Goal: Information Seeking & Learning: Learn about a topic

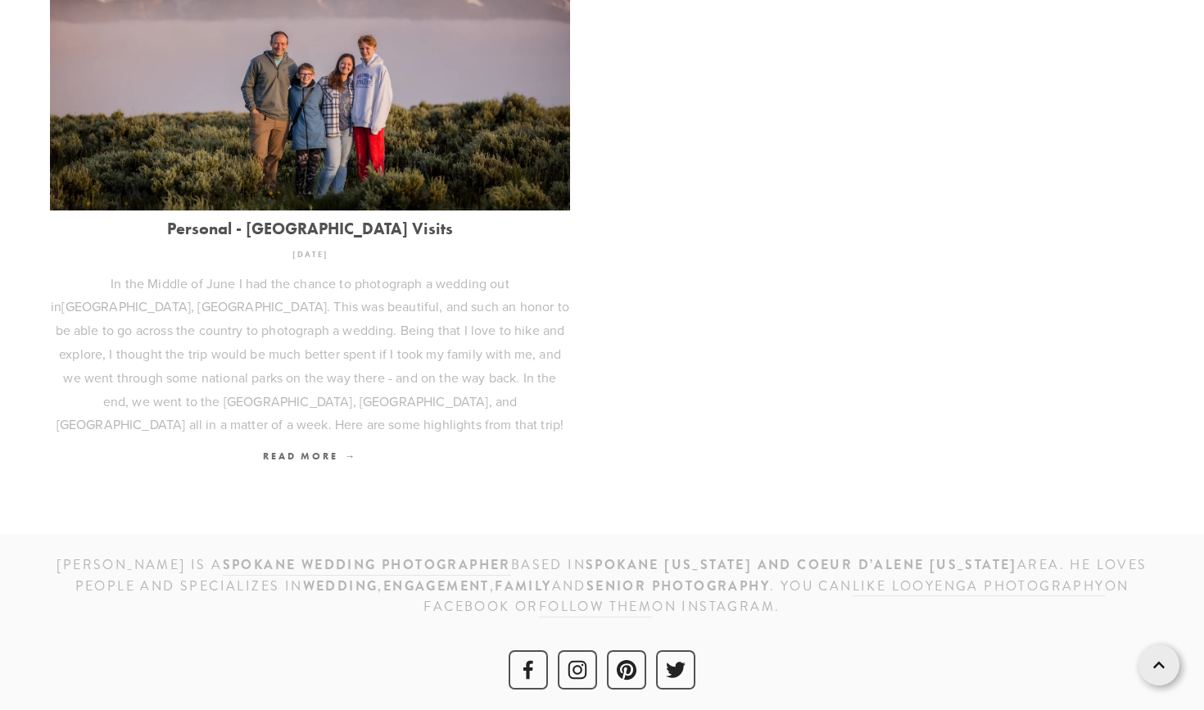
scroll to position [753, 0]
click at [400, 118] on img at bounding box center [310, 38] width 520 height 346
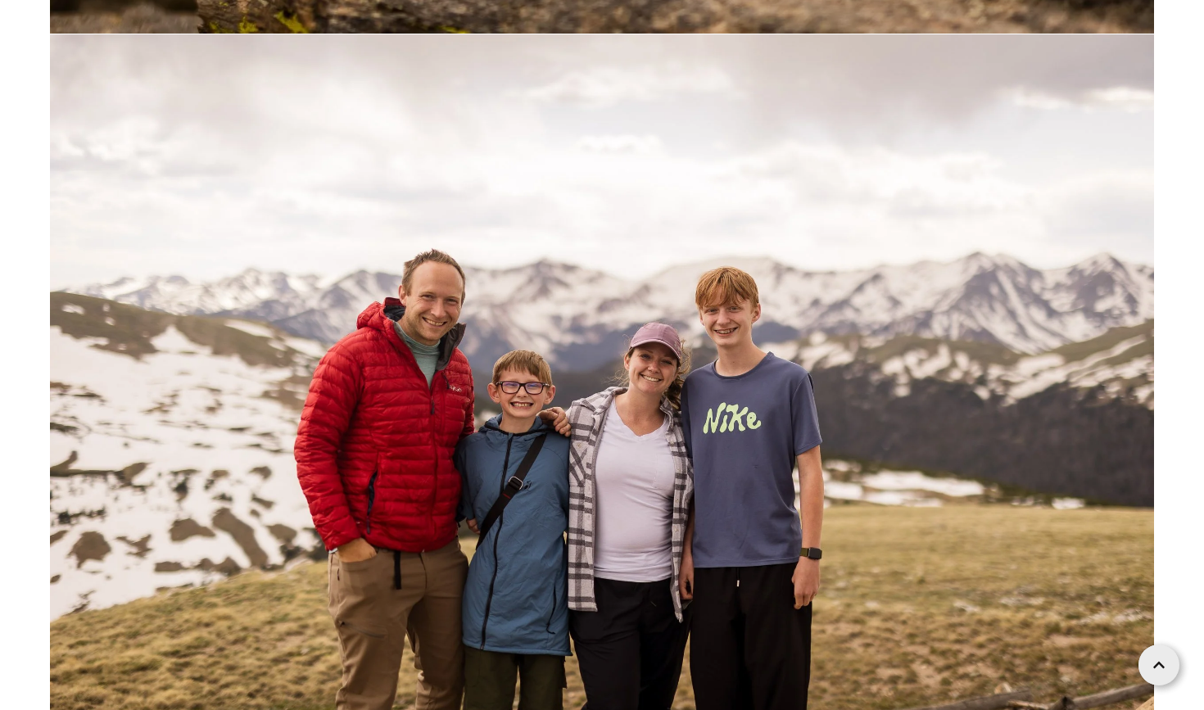
scroll to position [41873, 0]
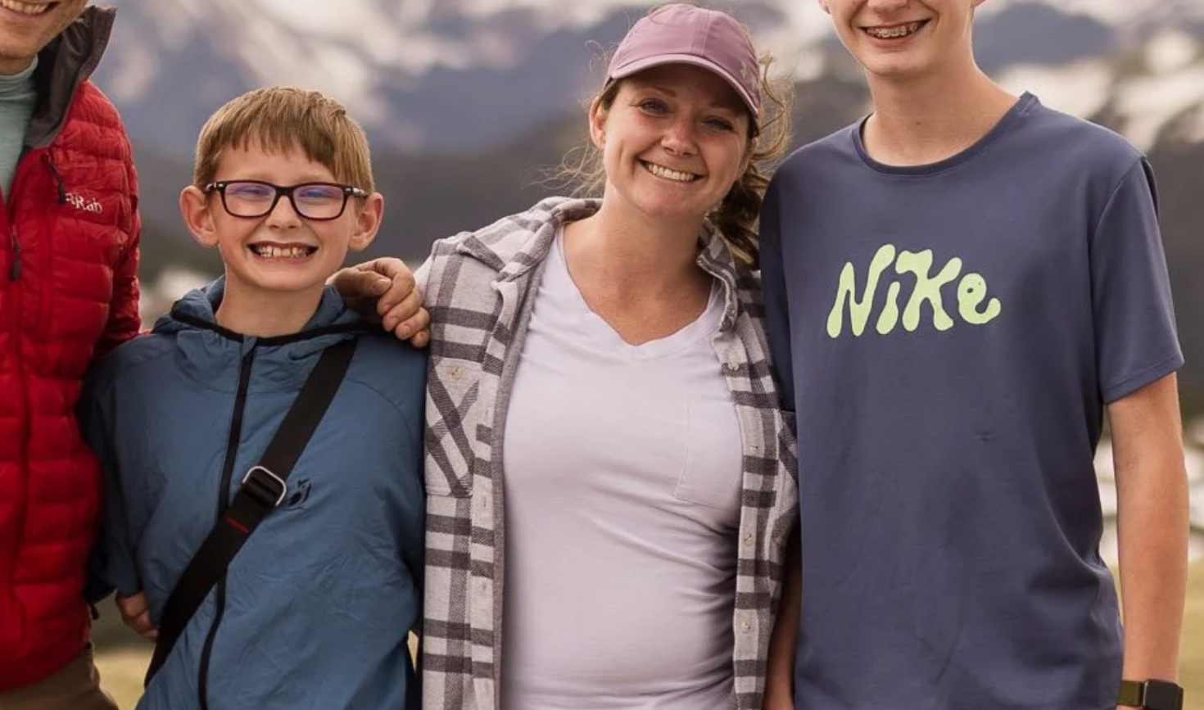
click at [213, 187] on img at bounding box center [602, 555] width 1104 height 736
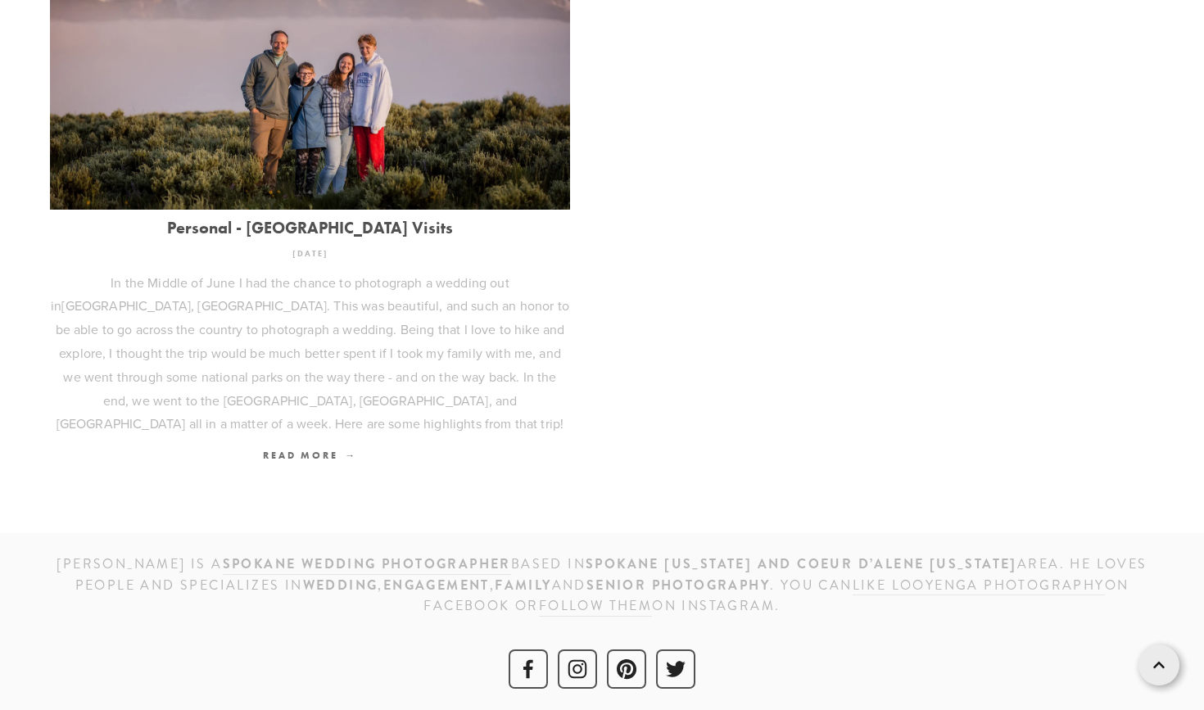
scroll to position [753, 0]
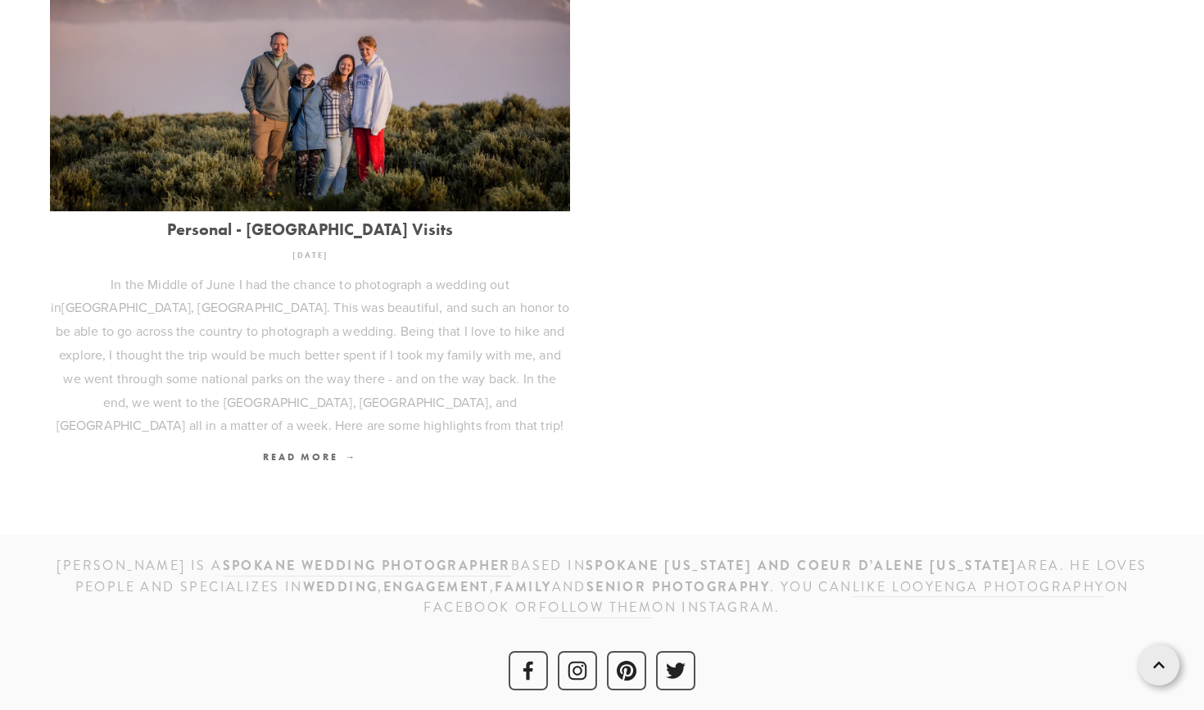
click at [283, 110] on img at bounding box center [310, 38] width 520 height 346
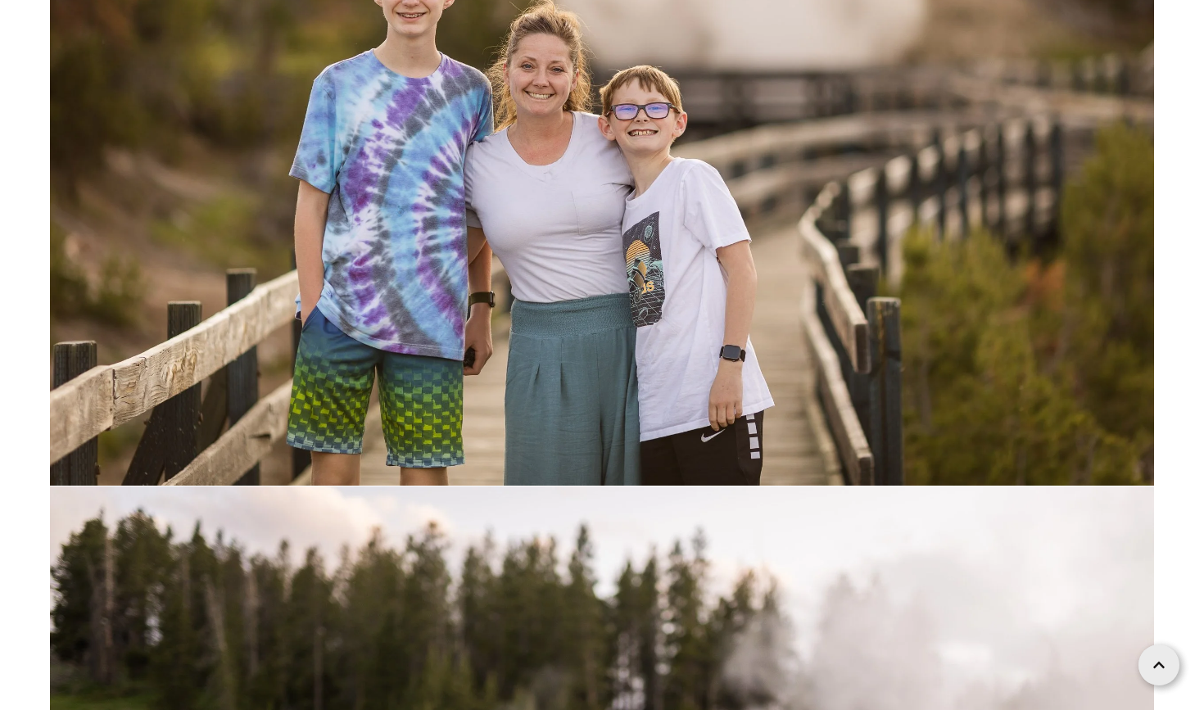
scroll to position [55898, 0]
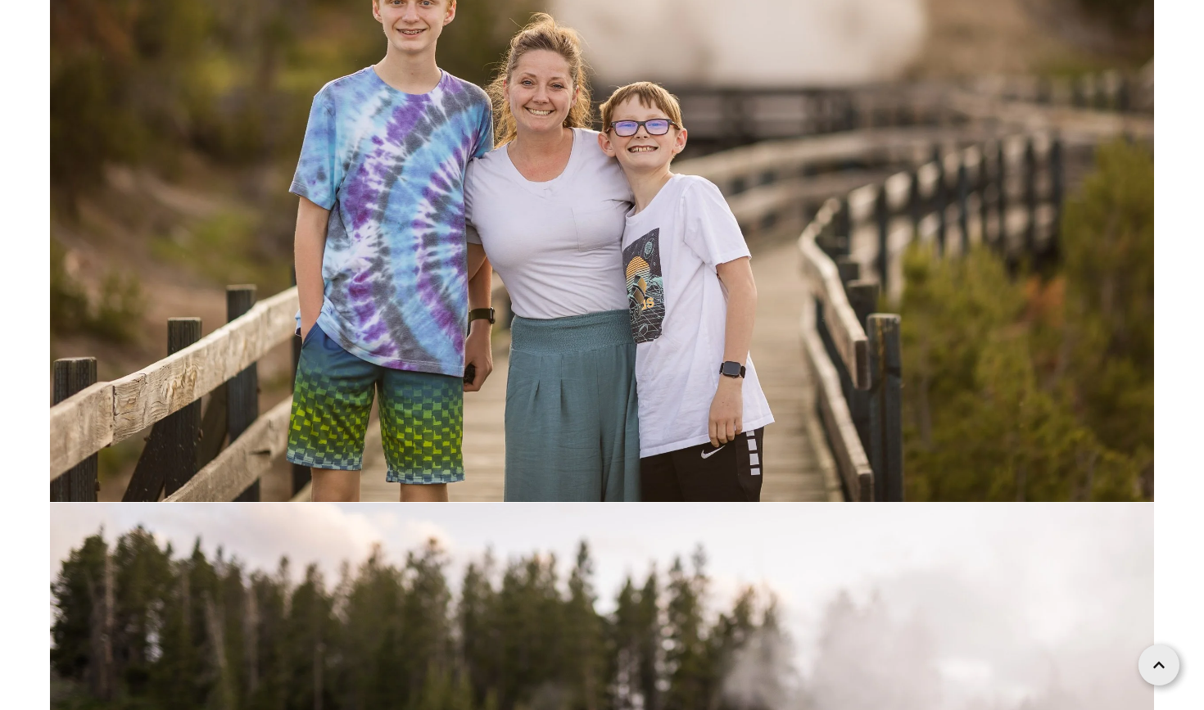
click at [508, 243] on img at bounding box center [602, 135] width 1104 height 736
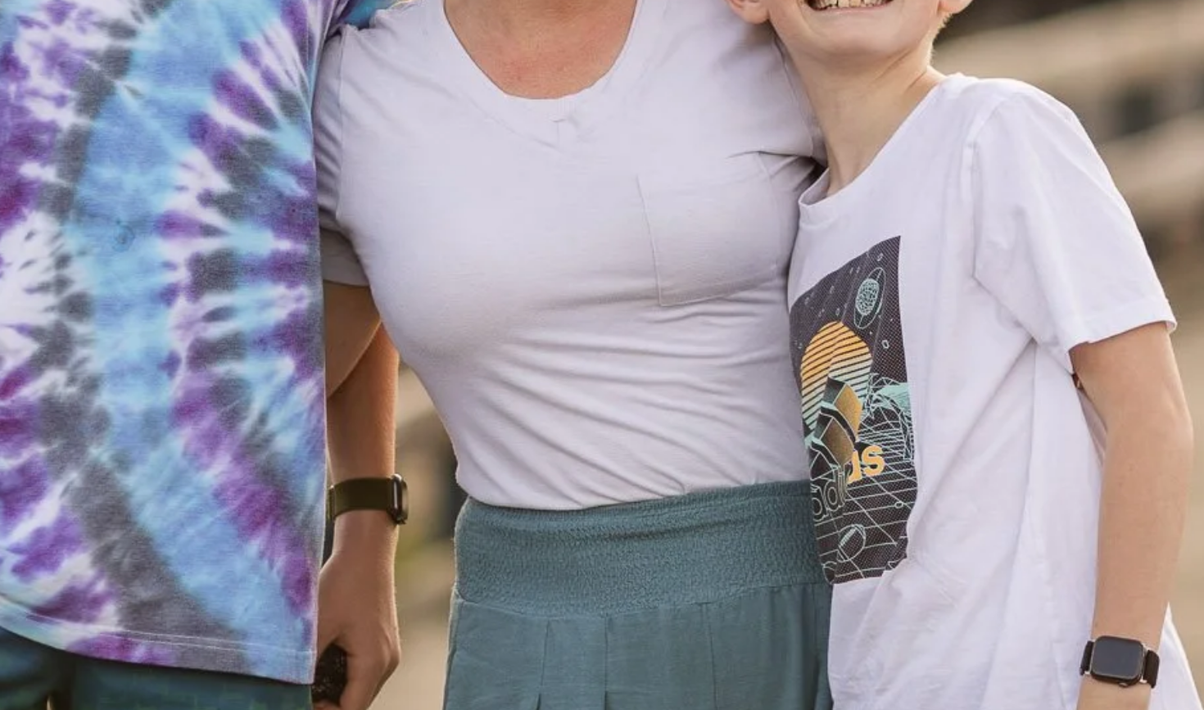
scroll to position [55589, 0]
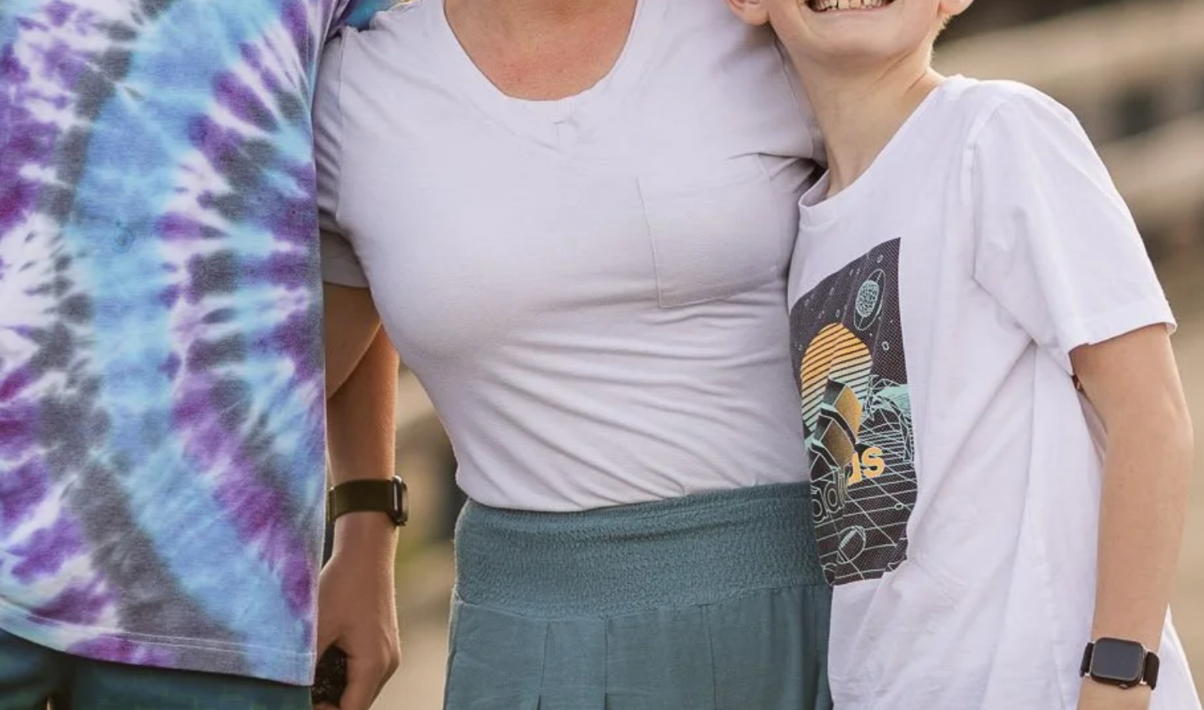
click at [202, 76] on img at bounding box center [602, 444] width 1104 height 736
click at [204, 76] on img at bounding box center [602, 444] width 1104 height 736
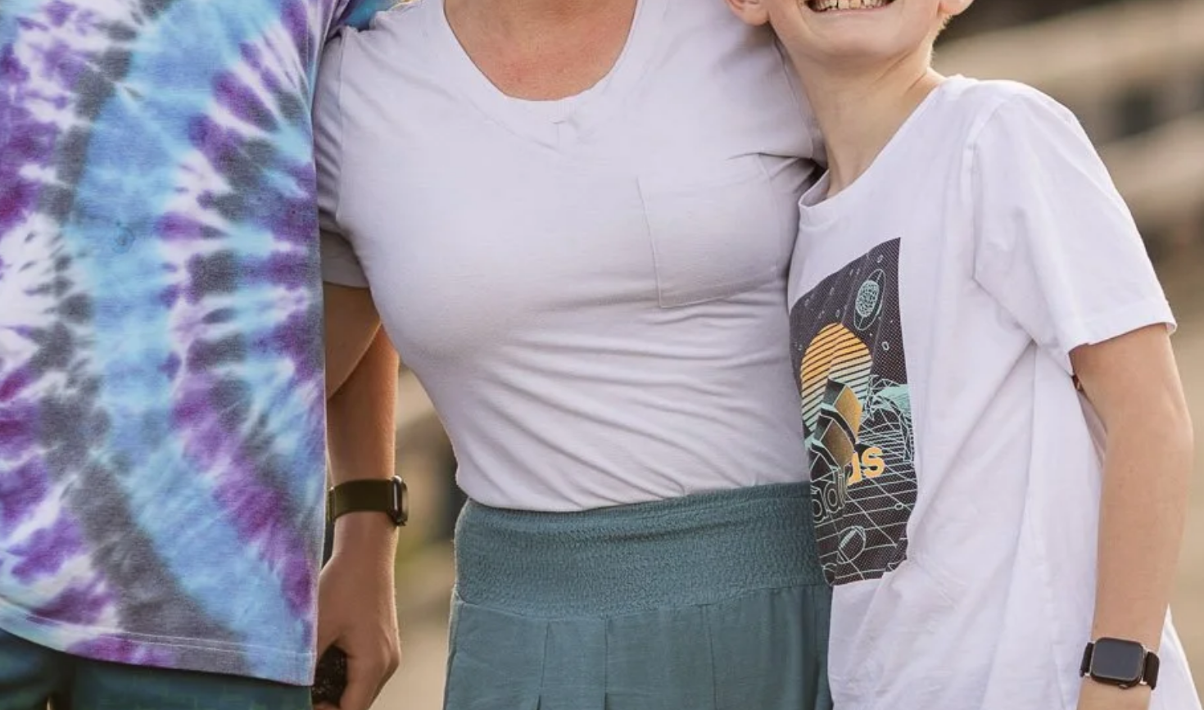
click at [204, 76] on img at bounding box center [602, 444] width 1104 height 736
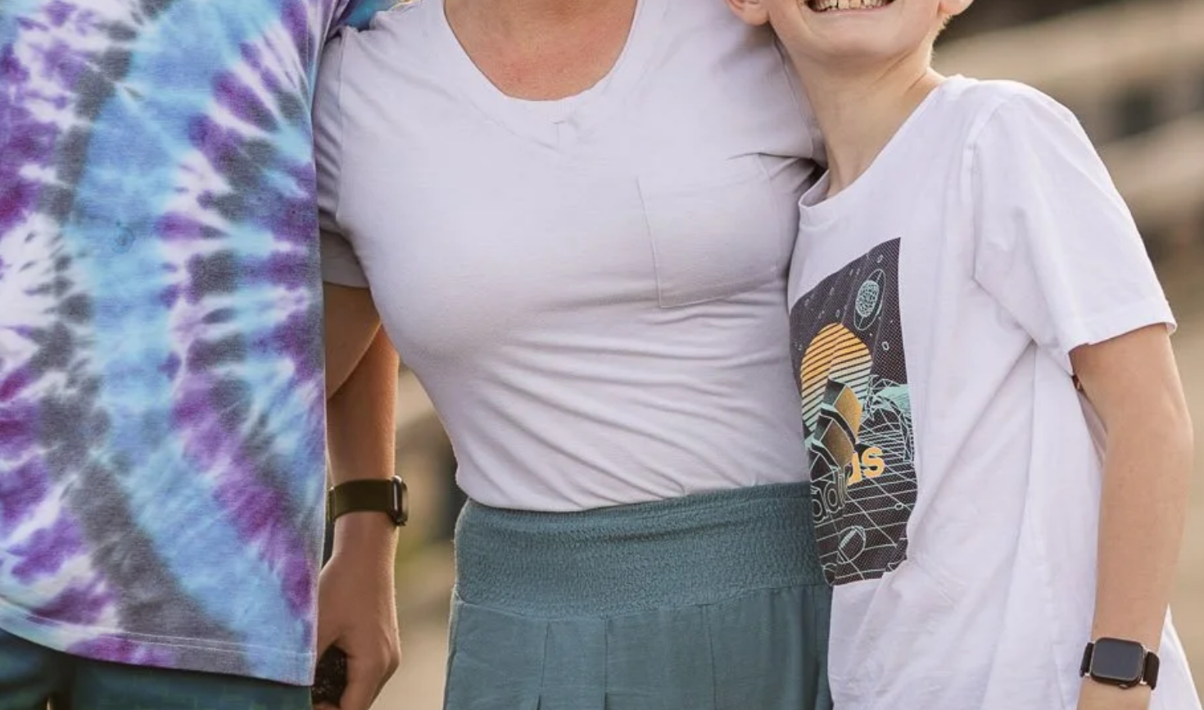
click at [204, 76] on img at bounding box center [602, 444] width 1104 height 736
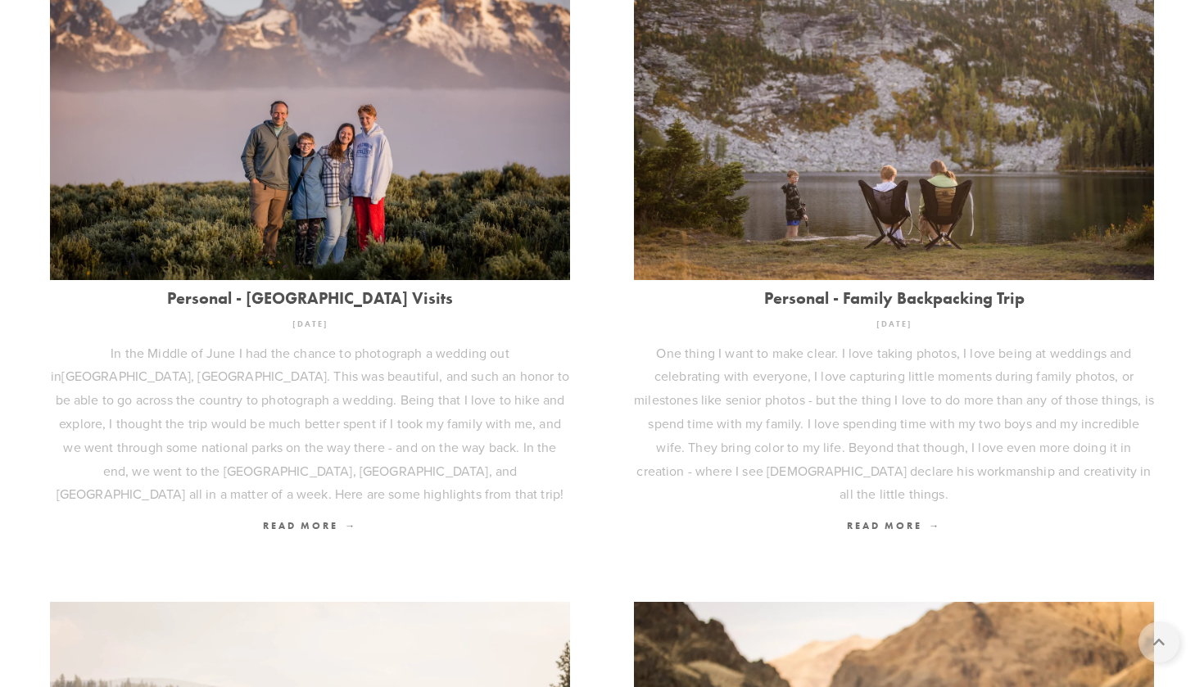
scroll to position [714, 0]
